Goal: Find specific page/section: Find specific page/section

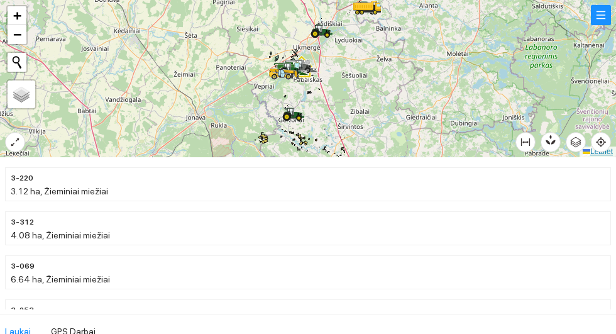
click at [613, 147] on link "Leaflet" at bounding box center [598, 151] width 30 height 9
click at [606, 147] on icon "aim" at bounding box center [601, 142] width 10 height 10
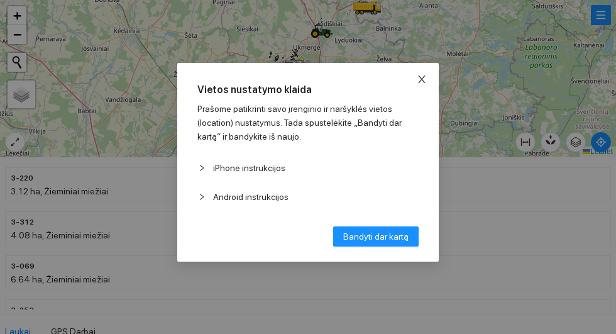
click at [427, 84] on icon "close" at bounding box center [422, 79] width 10 height 10
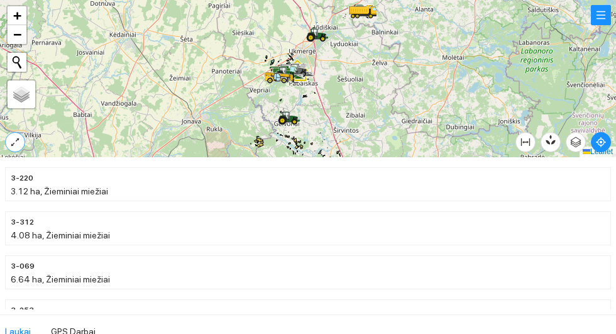
click at [16, 142] on icon "expand-alt" at bounding box center [15, 142] width 10 height 10
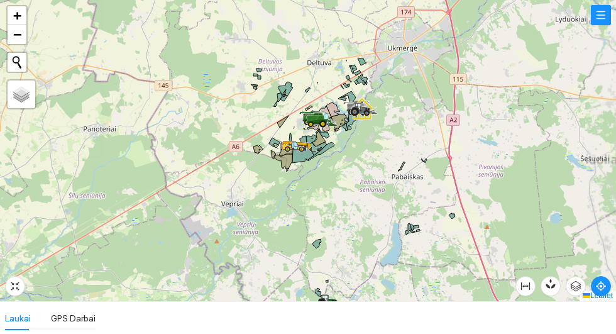
click at [342, 159] on div at bounding box center [308, 150] width 616 height 301
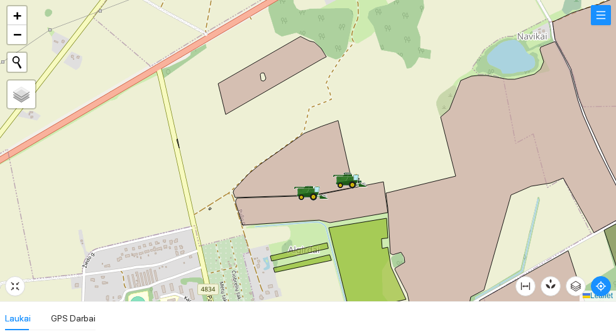
click at [240, 86] on icon at bounding box center [272, 75] width 108 height 78
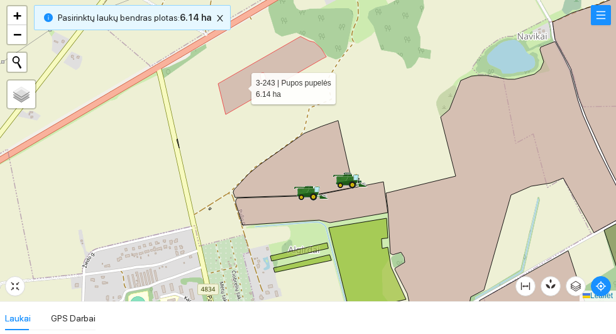
scroll to position [1318, 0]
click at [220, 148] on div at bounding box center [308, 150] width 616 height 301
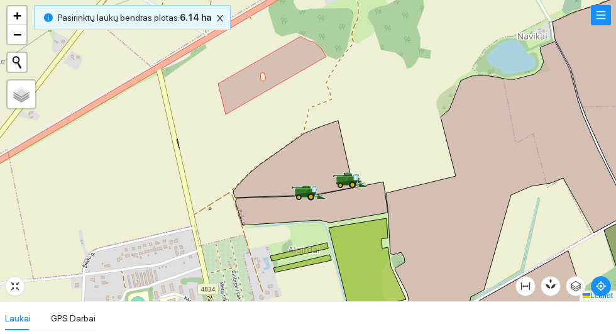
click at [318, 149] on icon at bounding box center [293, 159] width 120 height 77
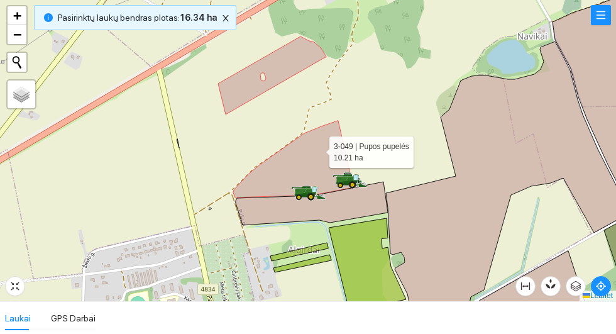
scroll to position [6719, 0]
click at [219, 141] on div at bounding box center [308, 150] width 616 height 301
click at [352, 197] on icon at bounding box center [312, 203] width 152 height 43
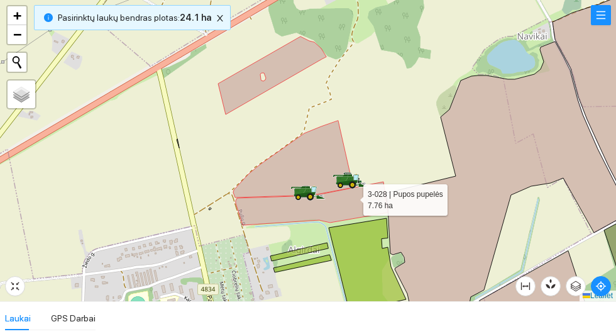
scroll to position [7802, 0]
click at [211, 149] on div at bounding box center [308, 150] width 616 height 301
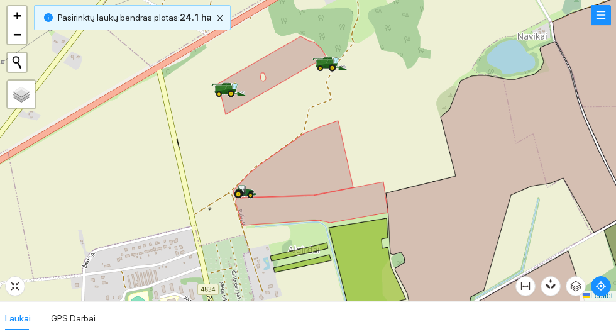
scroll to position [7802, 0]
